Goal: Find specific page/section: Find specific page/section

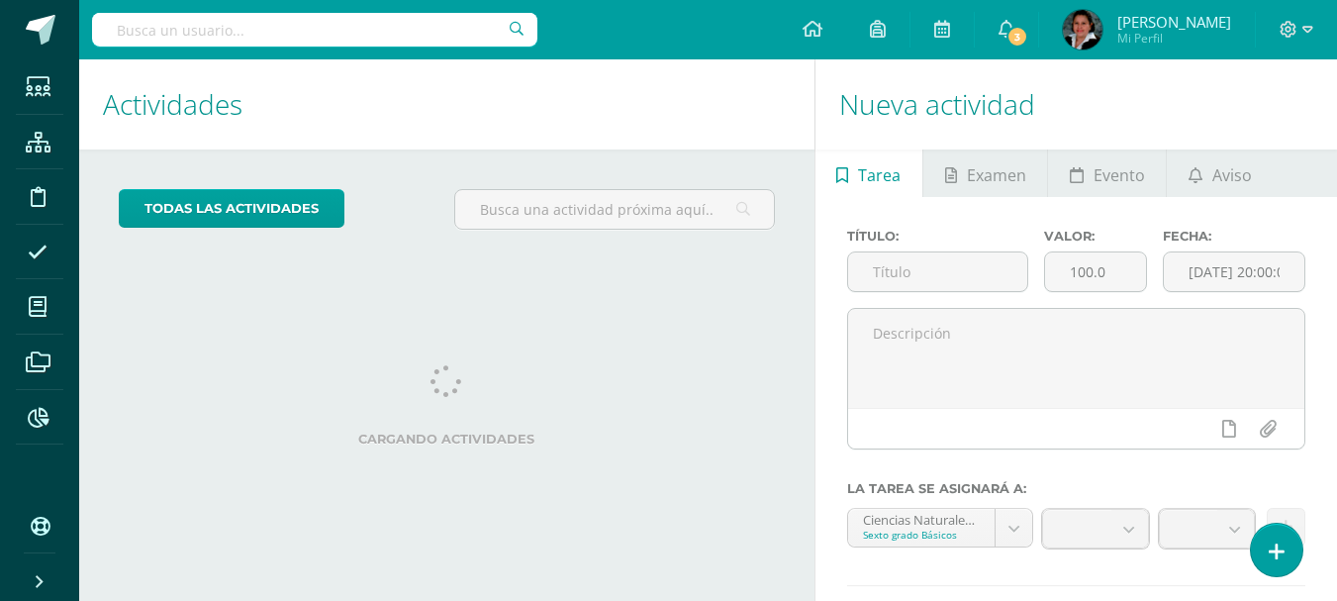
click at [318, 30] on input "text" at bounding box center [314, 30] width 445 height 34
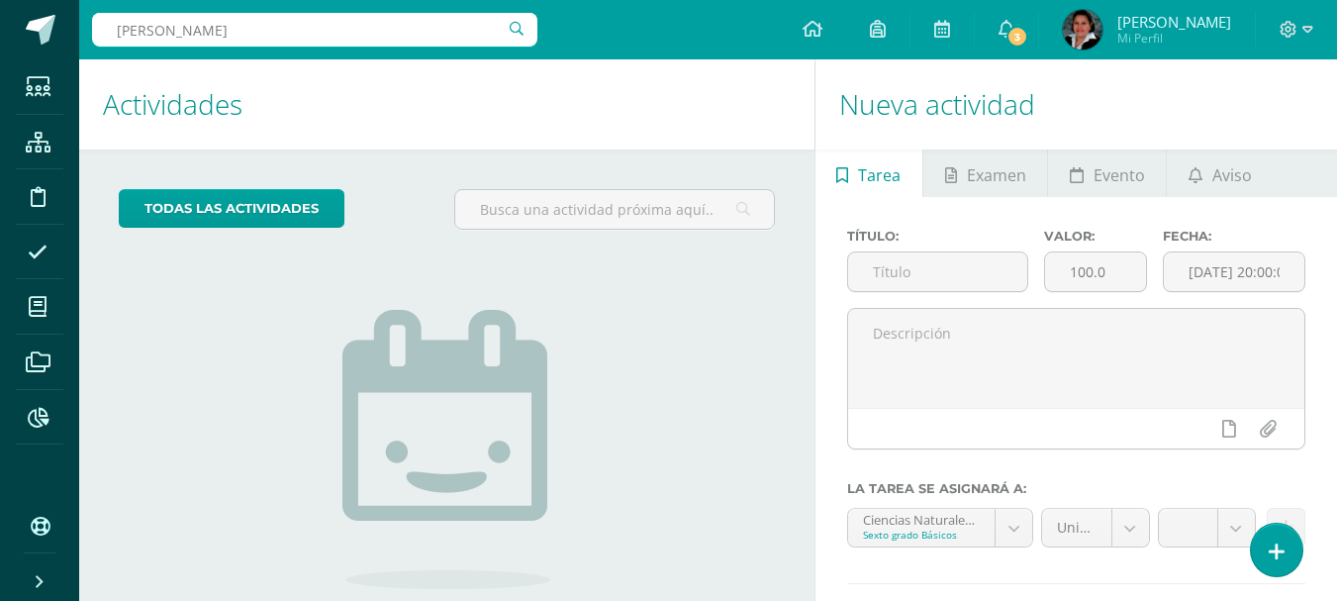
type input "valentina hernandez"
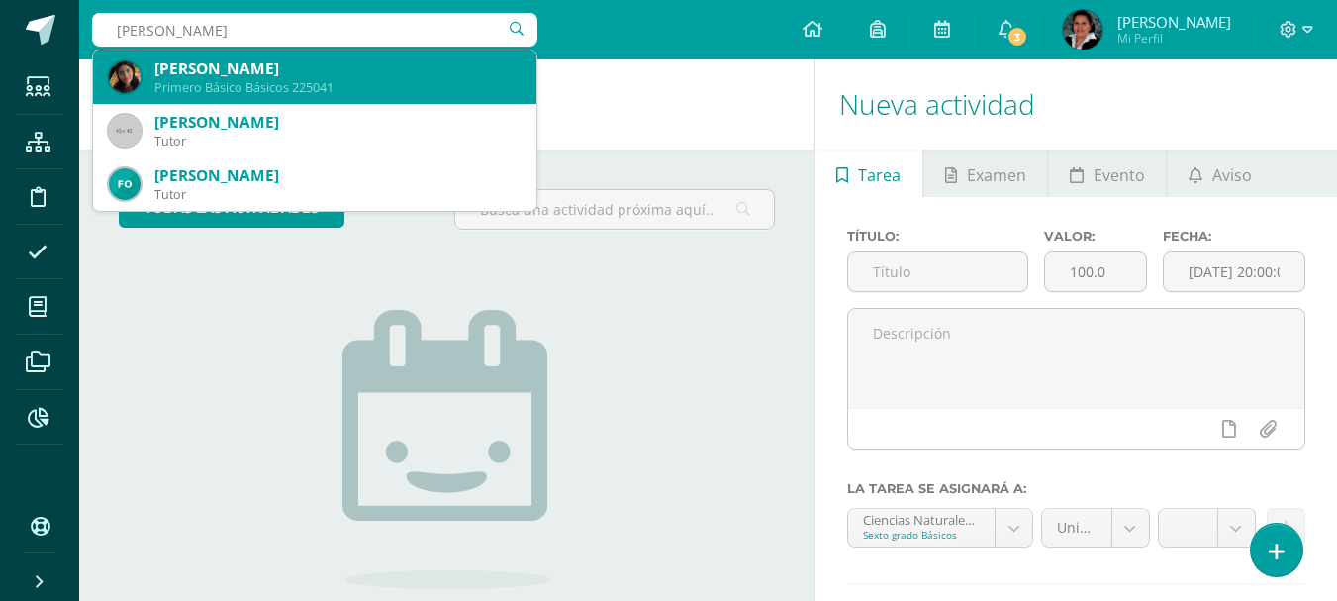
click at [318, 78] on div "[PERSON_NAME]" at bounding box center [337, 68] width 366 height 21
